Goal: Task Accomplishment & Management: Complete application form

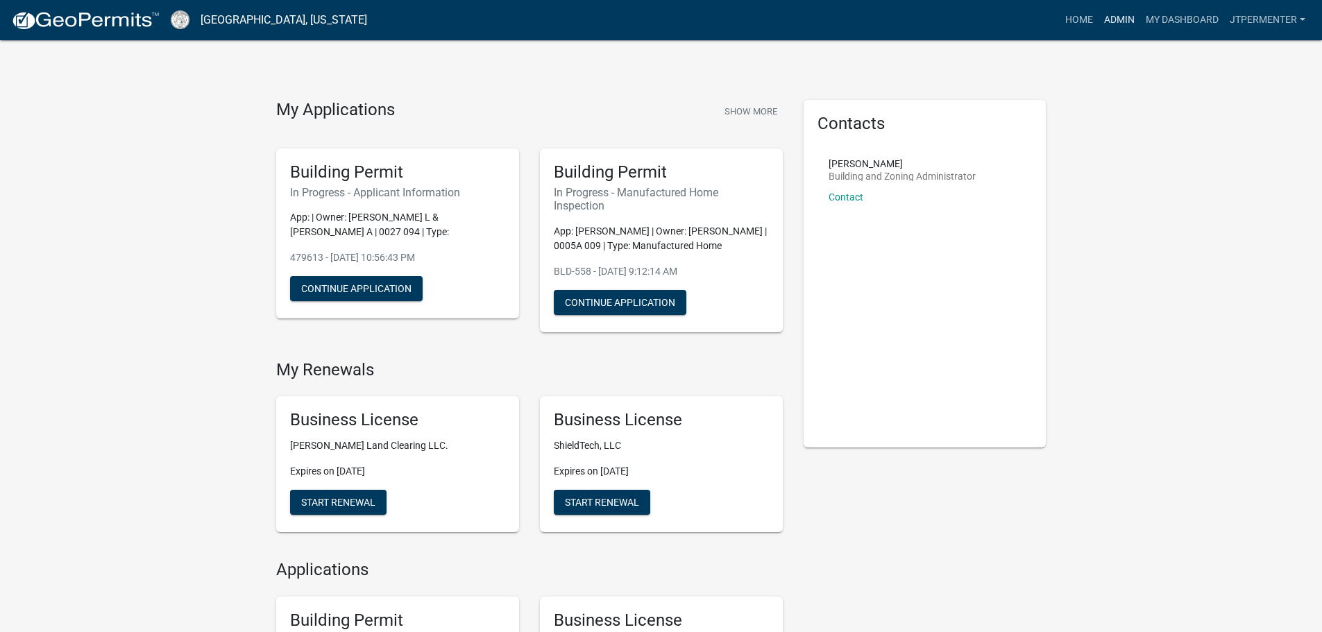
click at [1105, 19] on link "Admin" at bounding box center [1119, 20] width 42 height 26
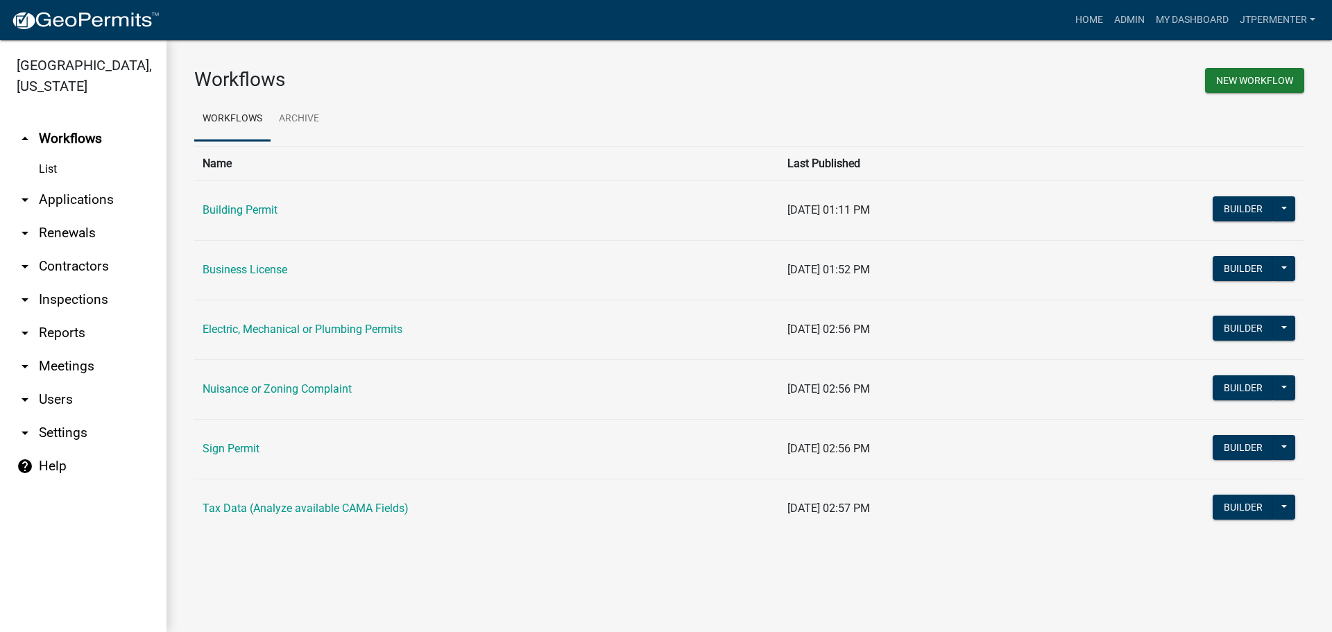
drag, startPoint x: 80, startPoint y: 163, endPoint x: 85, endPoint y: 181, distance: 18.7
click at [80, 183] on link "arrow_drop_down Applications" at bounding box center [83, 199] width 167 height 33
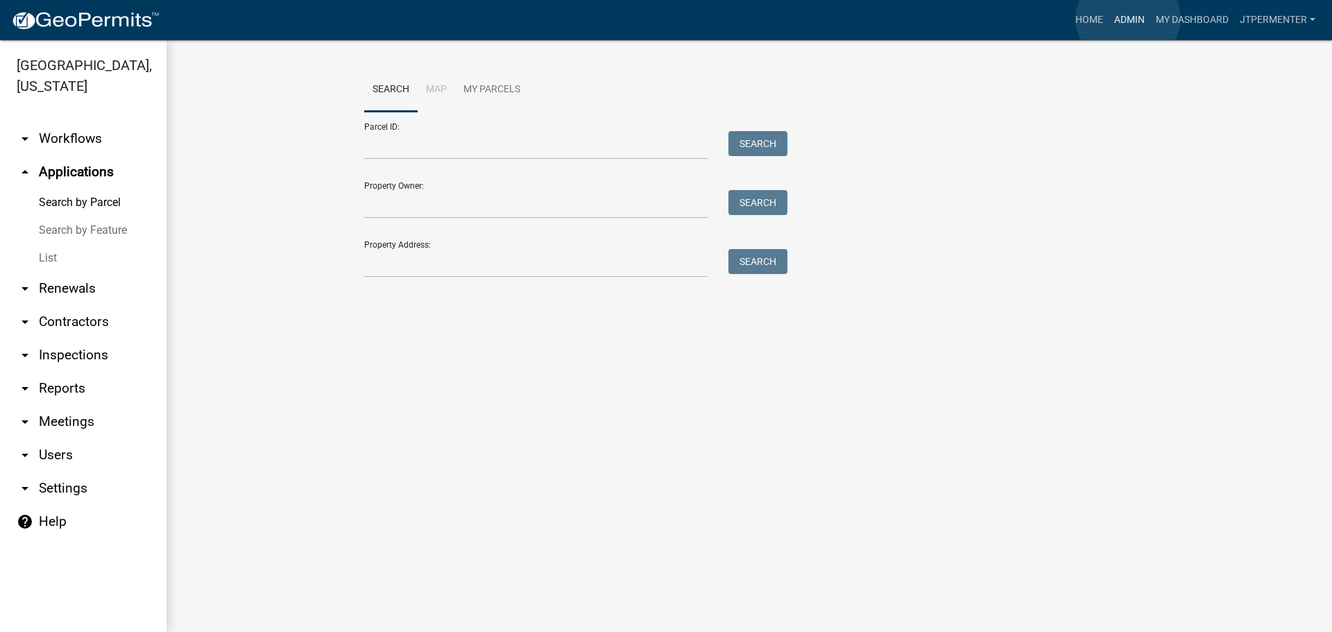
click at [1128, 19] on link "Admin" at bounding box center [1130, 20] width 42 height 26
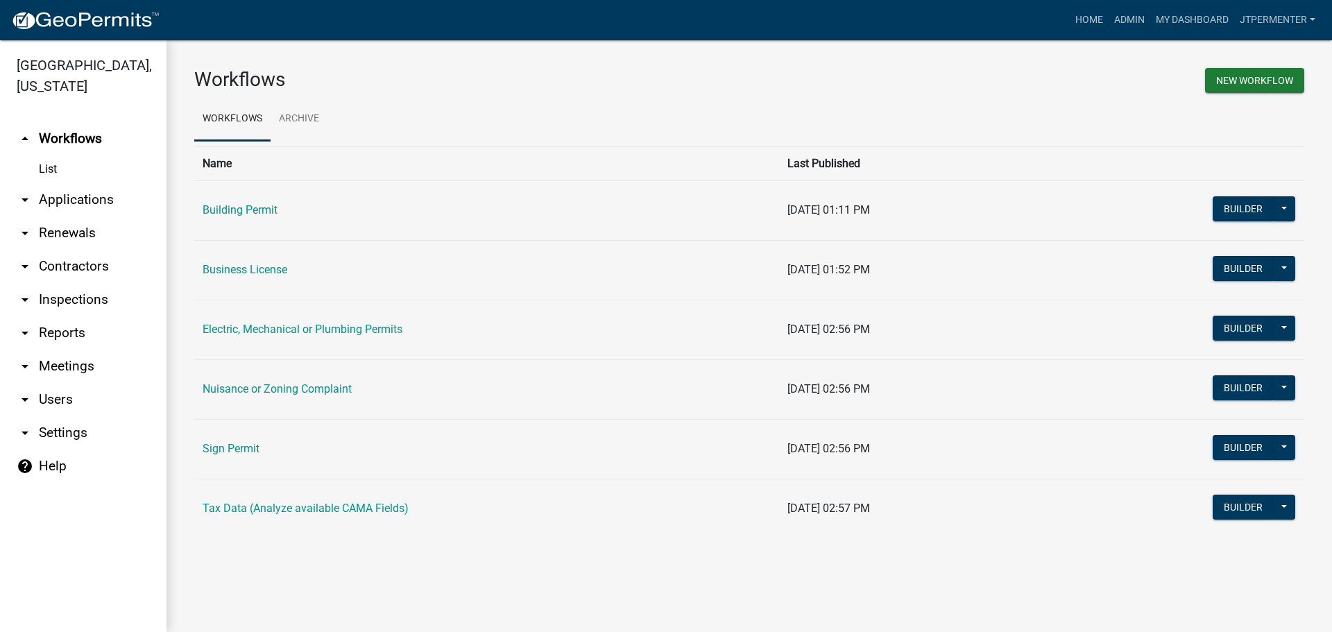
click at [260, 205] on link "Building Permit" at bounding box center [240, 209] width 75 height 13
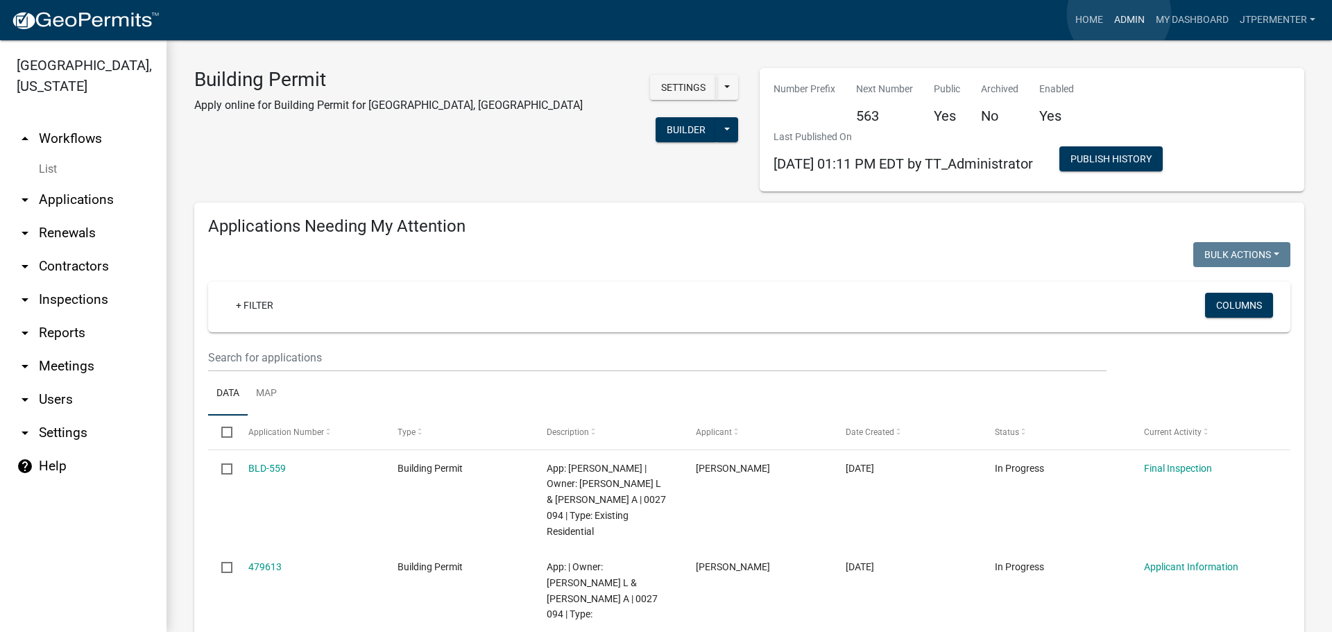
click at [1119, 13] on link "Admin" at bounding box center [1130, 20] width 42 height 26
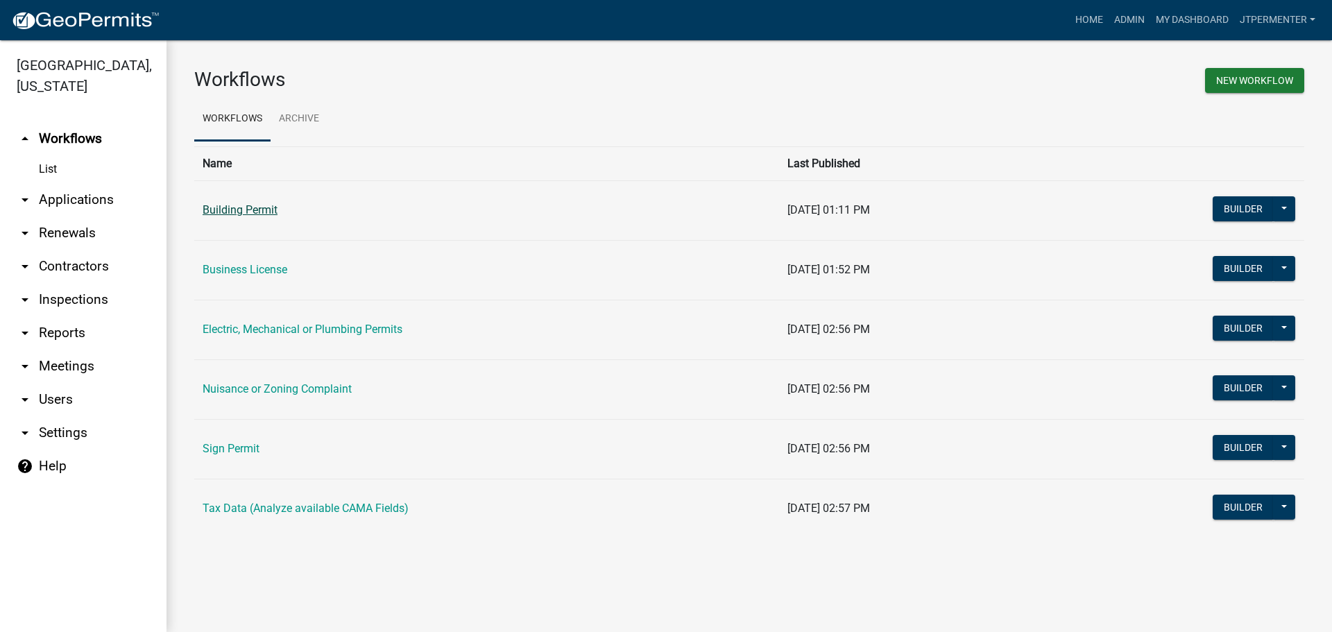
click at [251, 211] on link "Building Permit" at bounding box center [240, 209] width 75 height 13
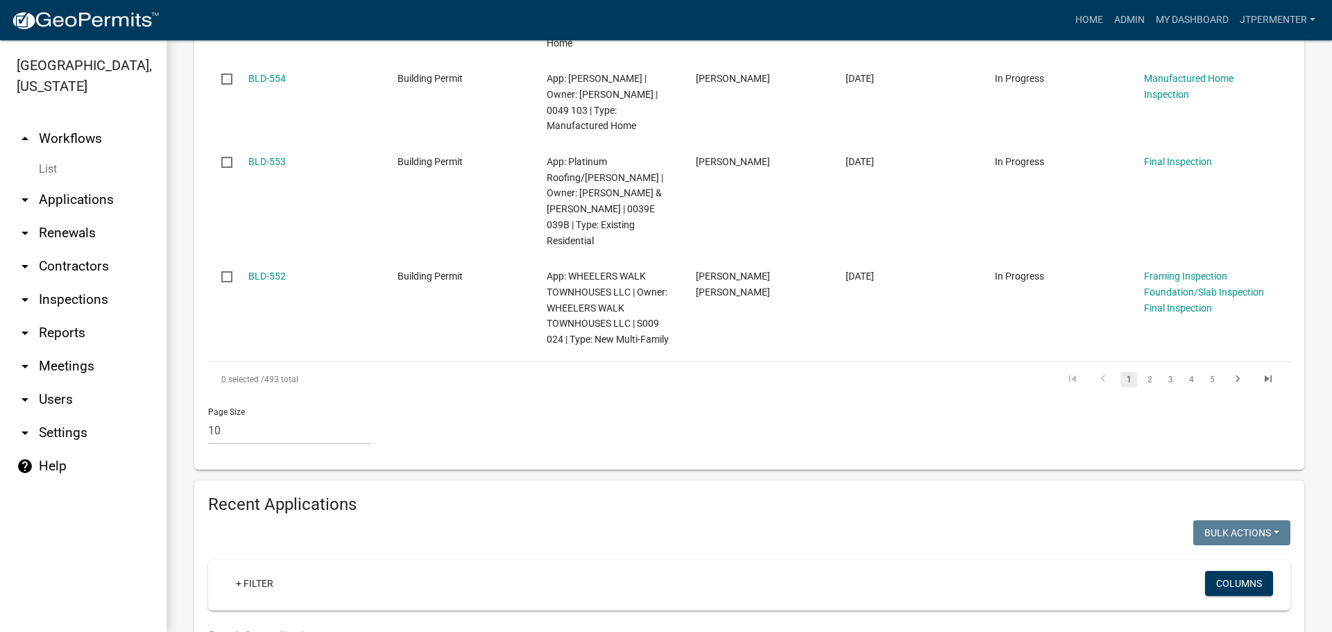
scroll to position [1041, 0]
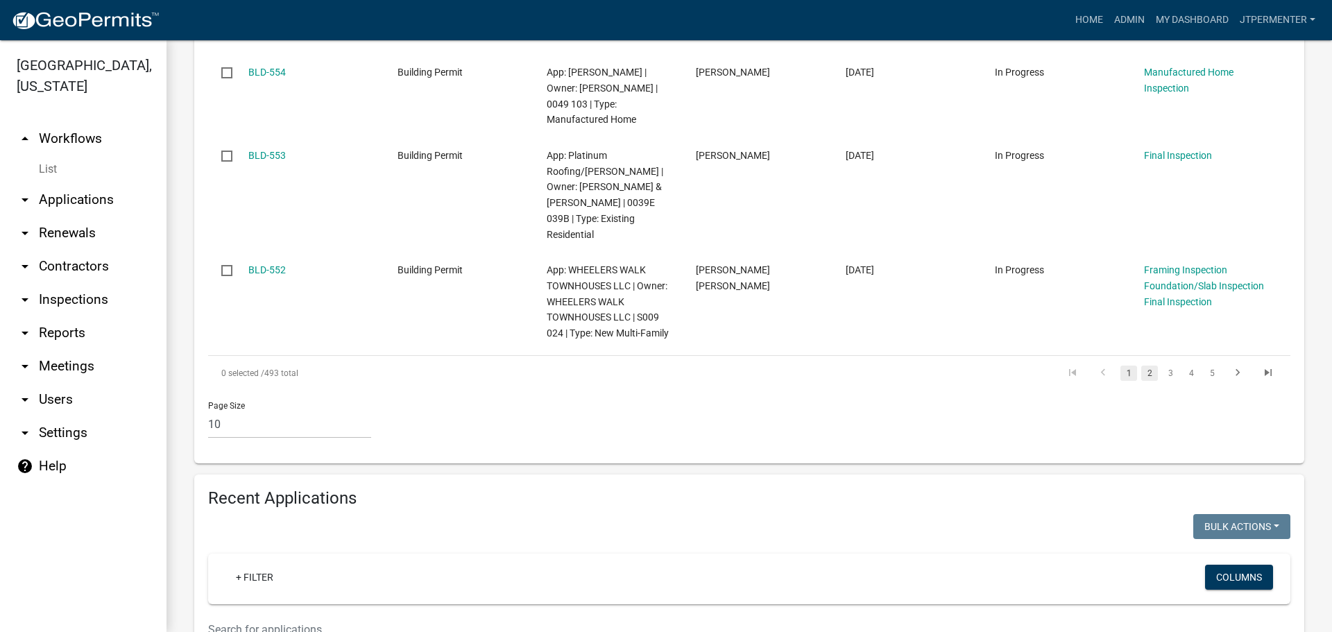
click at [1141, 366] on link "2" at bounding box center [1149, 373] width 17 height 15
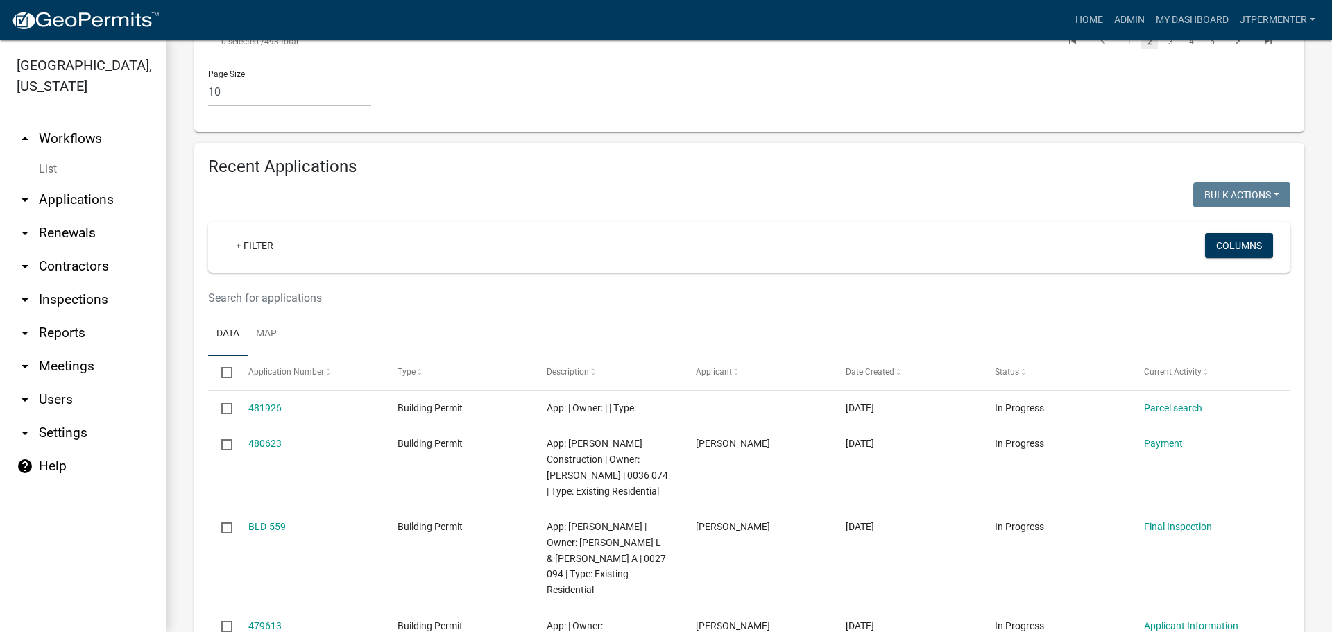
scroll to position [1429, 0]
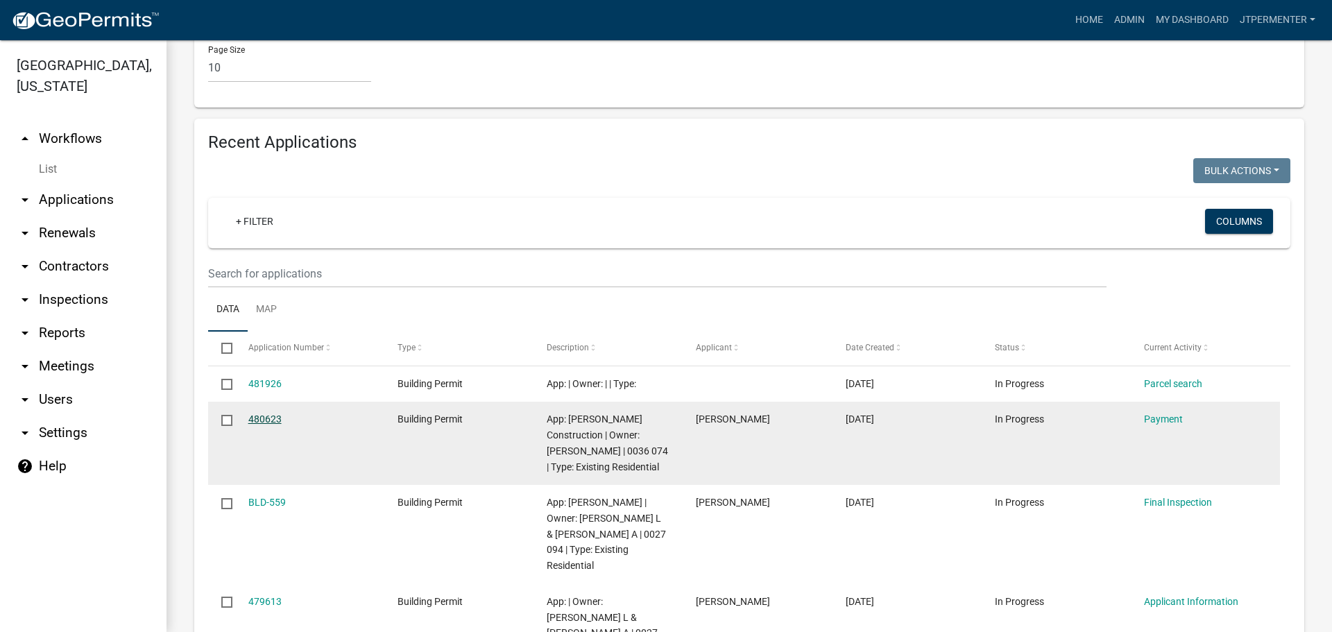
click at [273, 414] on link "480623" at bounding box center [264, 419] width 33 height 11
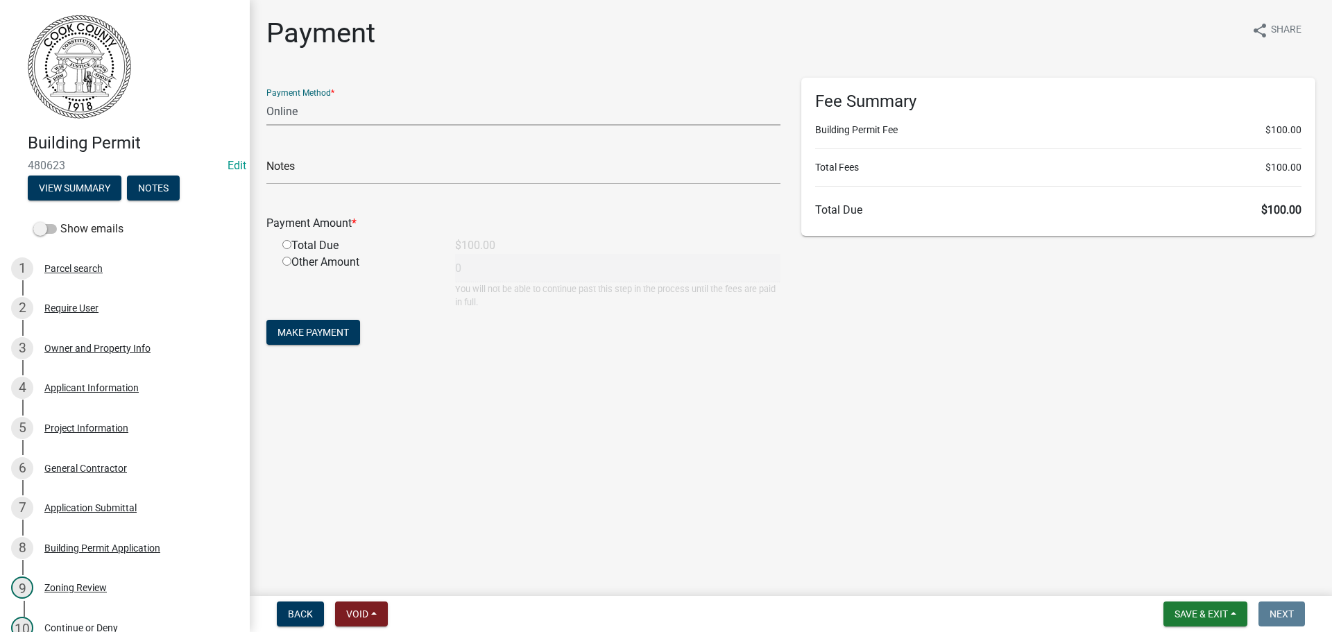
click at [305, 114] on select "Credit Card POS Check Cash Online" at bounding box center [523, 111] width 514 height 28
select select "1: 0"
click at [266, 97] on select "Credit Card POS Check Cash Online" at bounding box center [523, 111] width 514 height 28
click at [311, 165] on input "text" at bounding box center [523, 170] width 514 height 28
type input "1930"
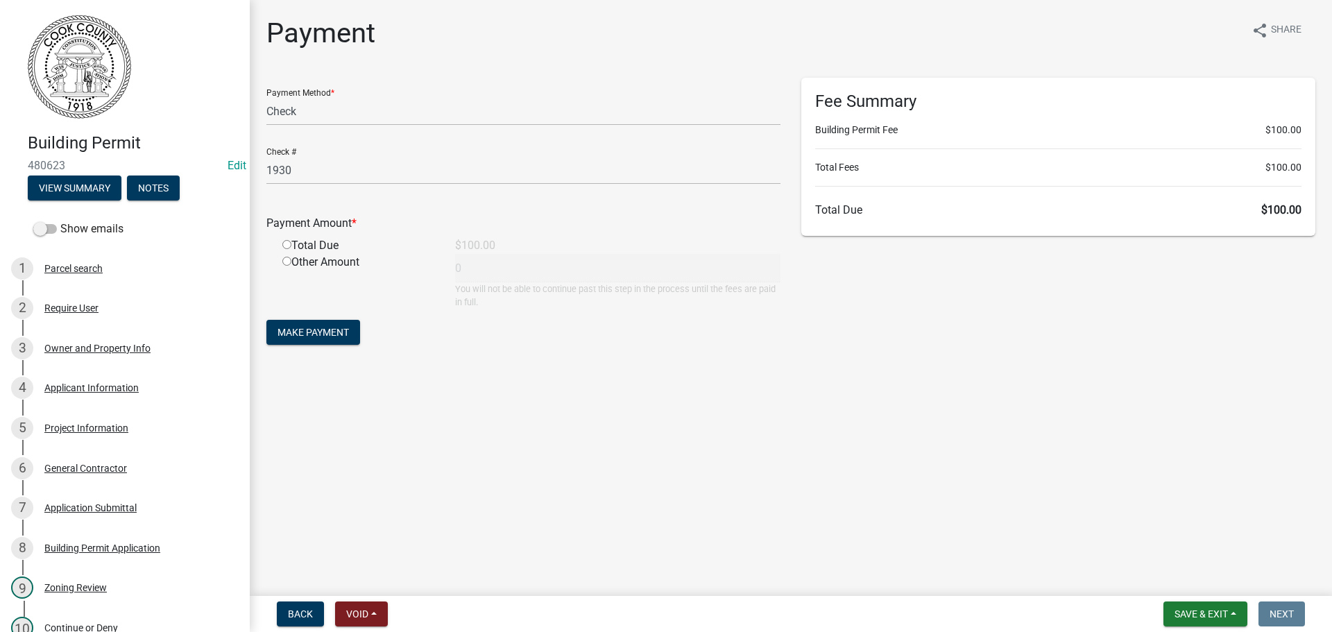
click at [285, 242] on input "radio" at bounding box center [286, 244] width 9 height 9
radio input "true"
type input "100"
click at [325, 321] on button "Make Payment" at bounding box center [313, 332] width 94 height 25
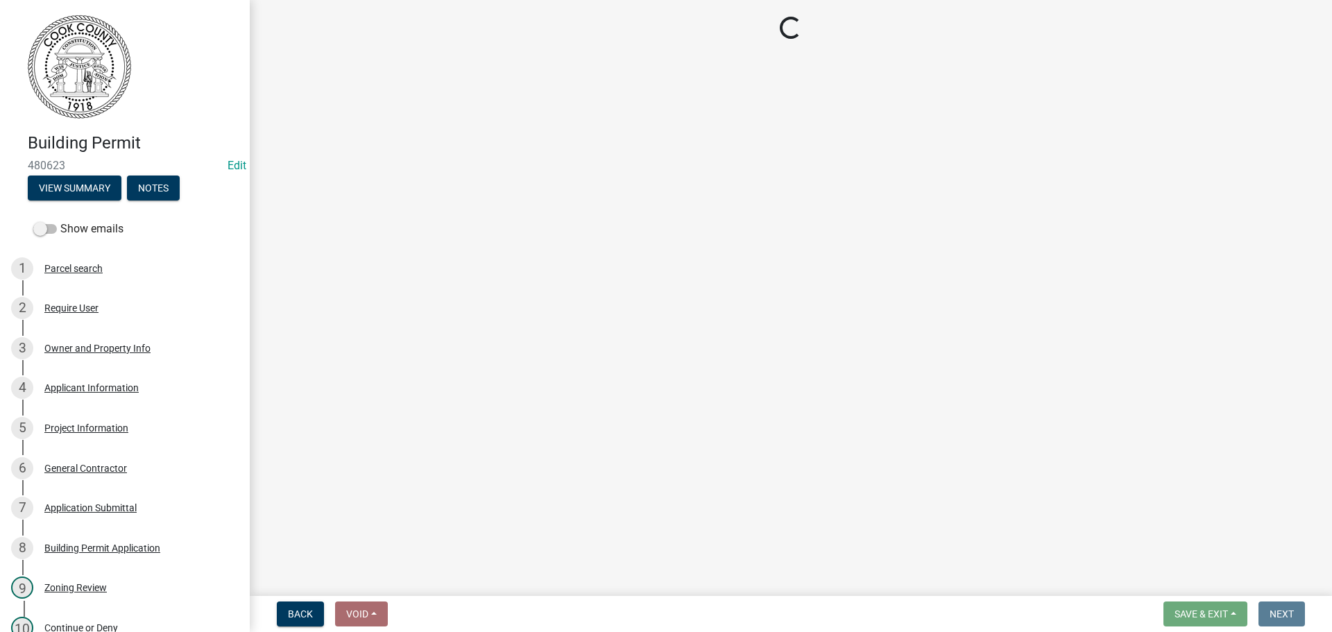
select select "99a32835-11ba-4368-9d1a-cbf1779c6d76"
